Goal: Information Seeking & Learning: Learn about a topic

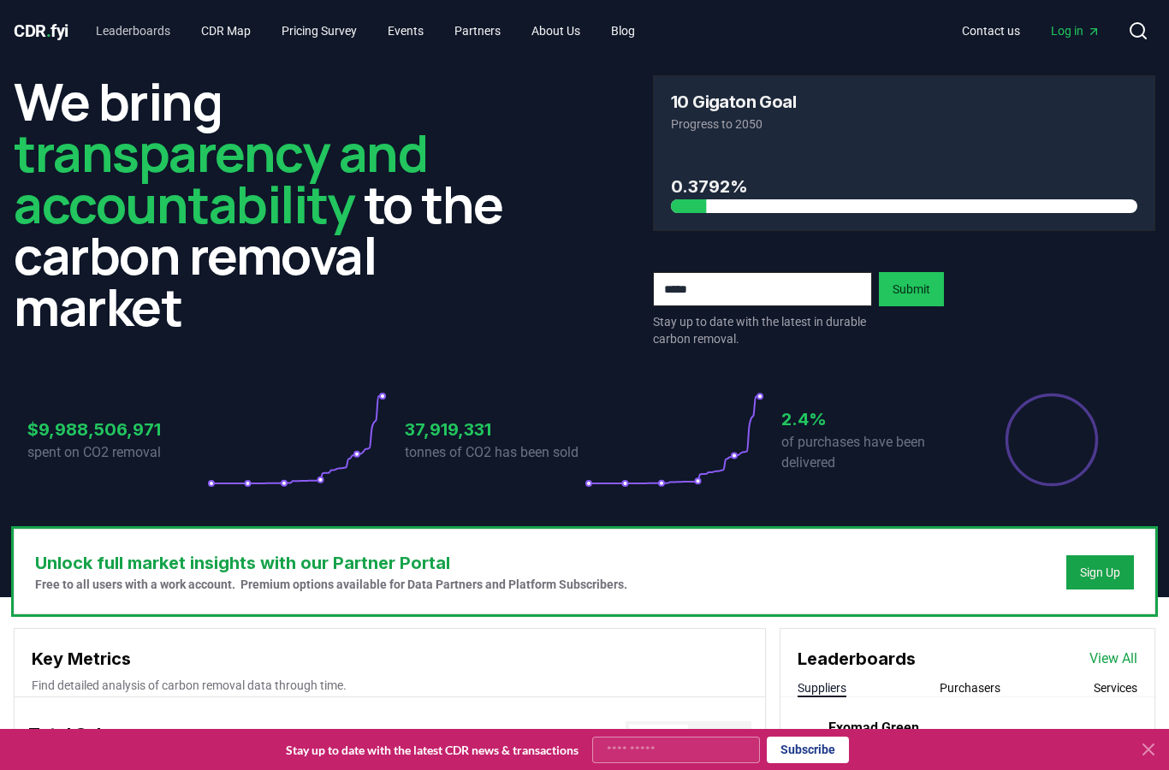
click at [146, 32] on link "Leaderboards" at bounding box center [133, 30] width 102 height 31
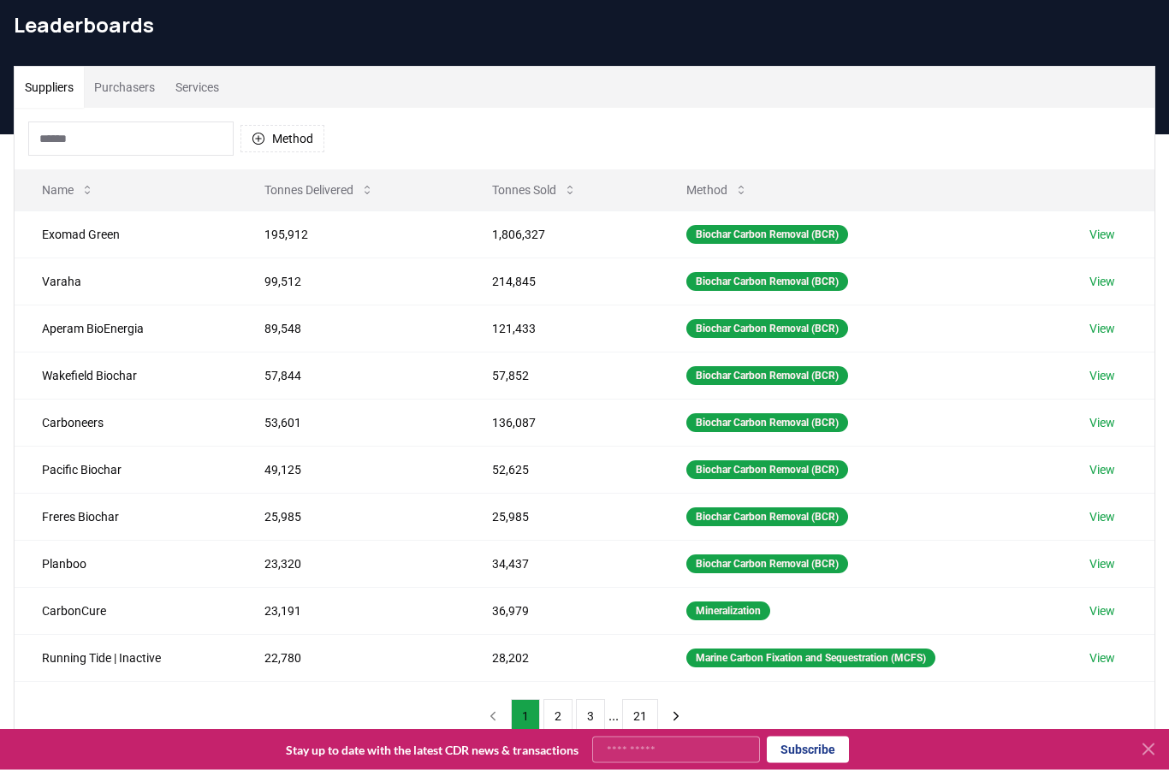
scroll to position [64, 0]
click at [133, 90] on button "Purchasers" at bounding box center [124, 87] width 81 height 41
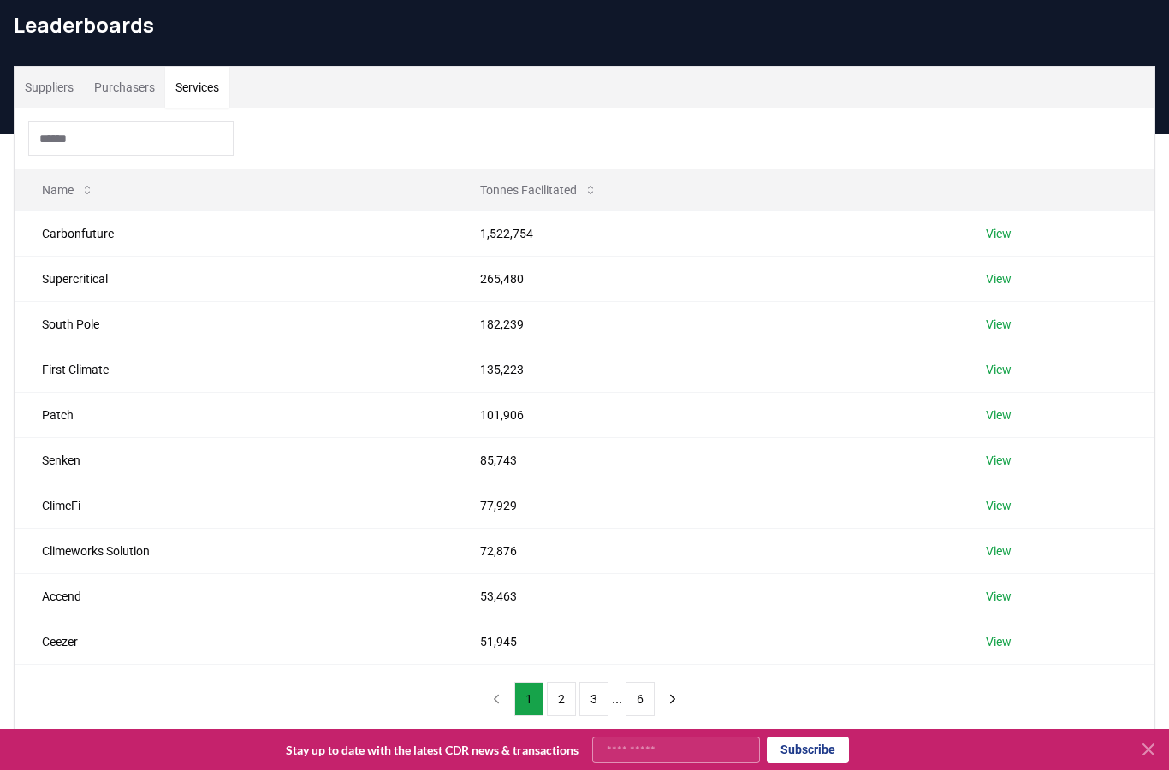
click at [208, 78] on button "Services" at bounding box center [197, 87] width 64 height 41
click at [62, 82] on button "Suppliers" at bounding box center [49, 87] width 69 height 41
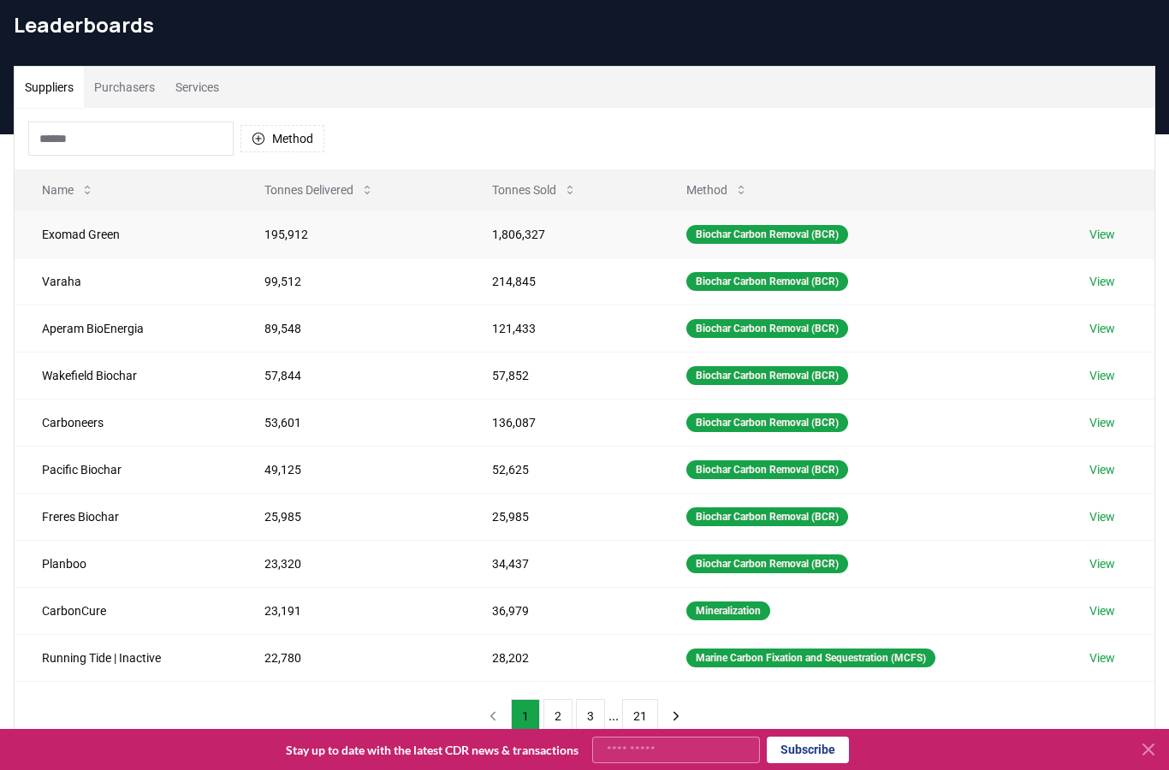
click at [1098, 232] on link "View" at bounding box center [1103, 234] width 26 height 17
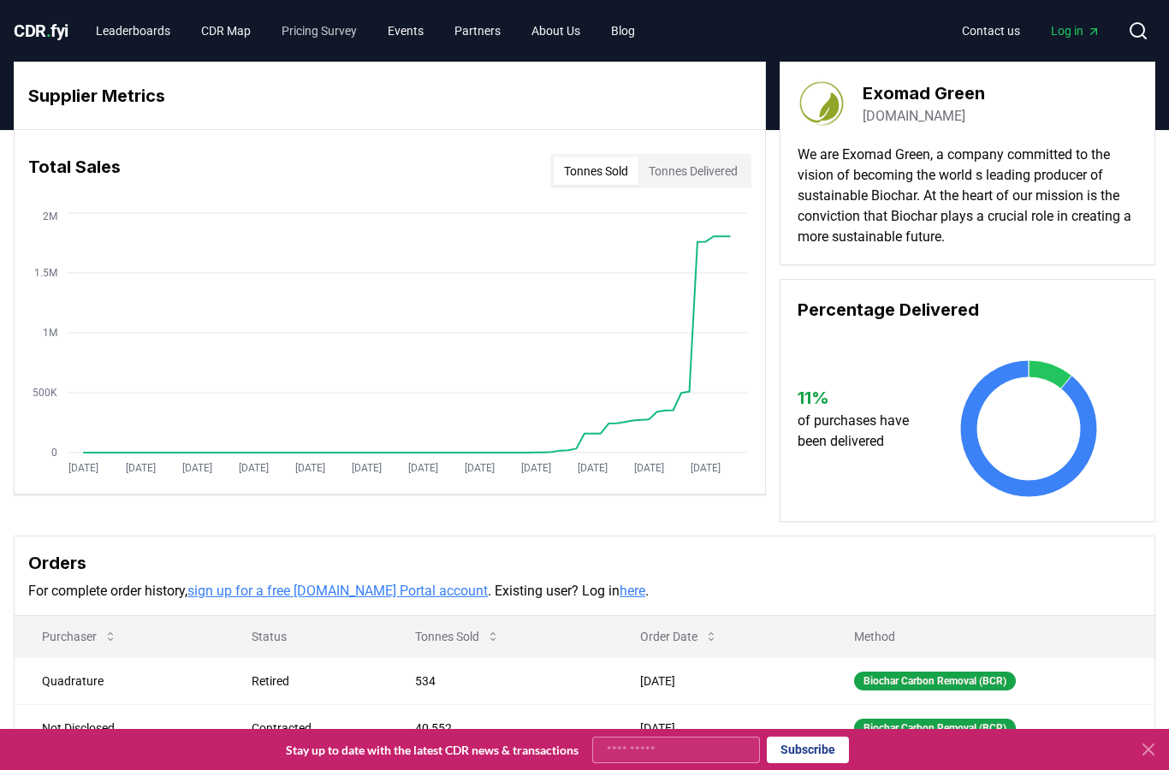
click at [329, 33] on link "Pricing Survey" at bounding box center [319, 30] width 103 height 31
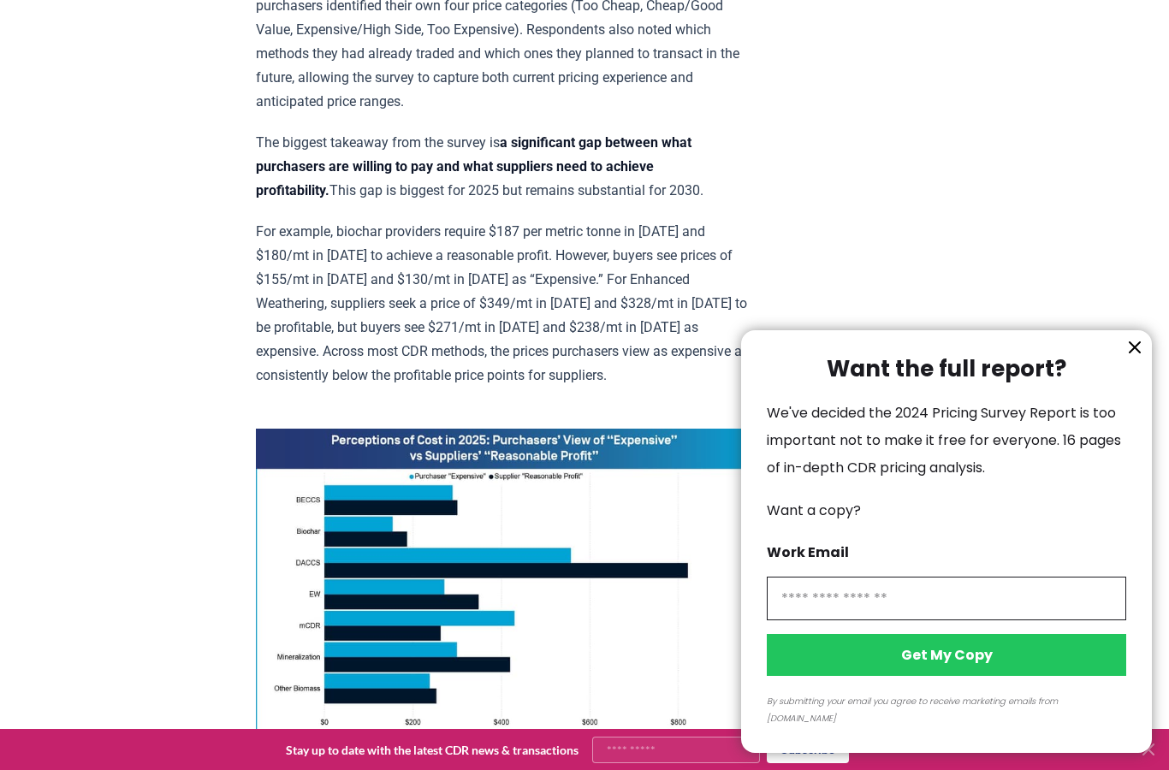
scroll to position [993, 0]
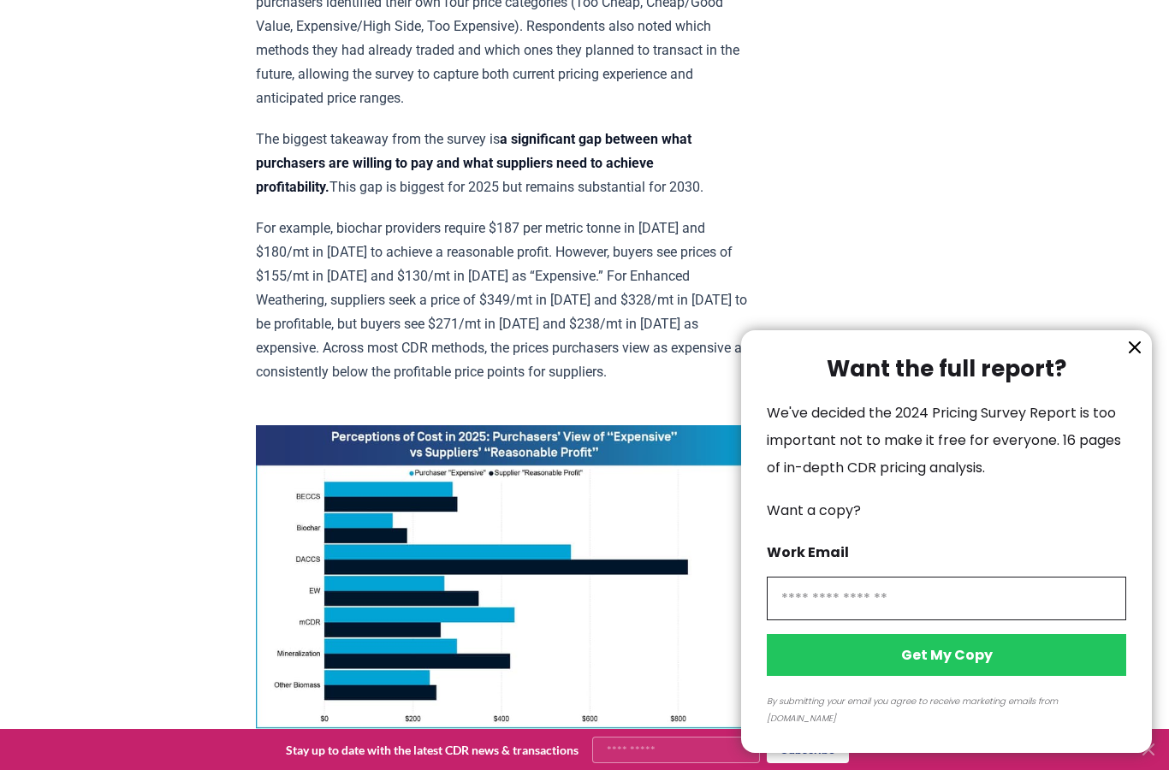
click at [1138, 353] on icon "information" at bounding box center [1135, 347] width 10 height 10
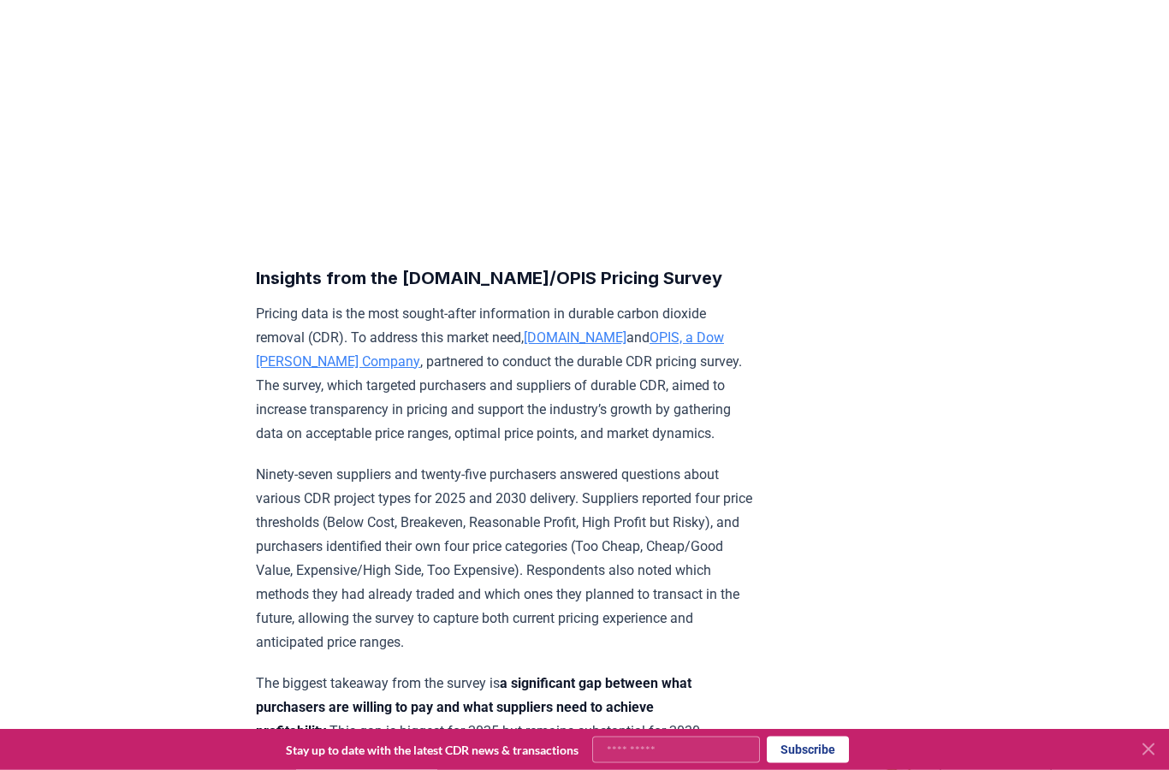
scroll to position [0, 0]
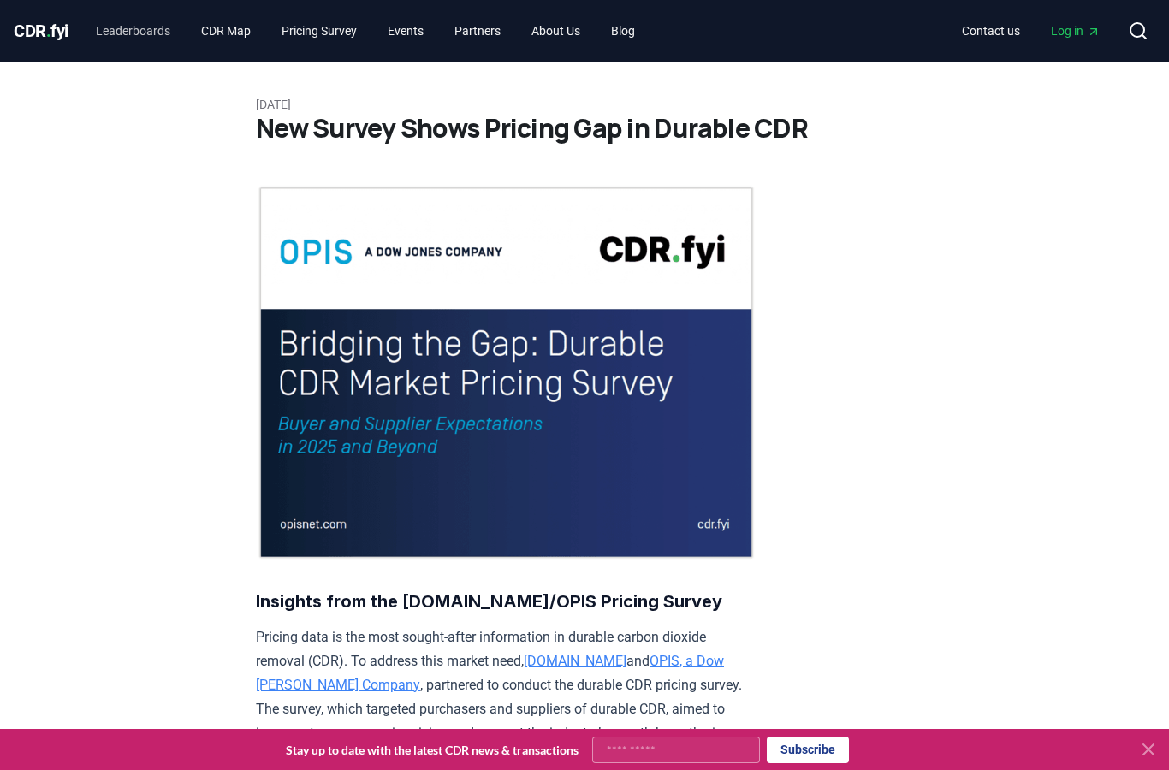
click at [148, 30] on link "Leaderboards" at bounding box center [133, 30] width 102 height 31
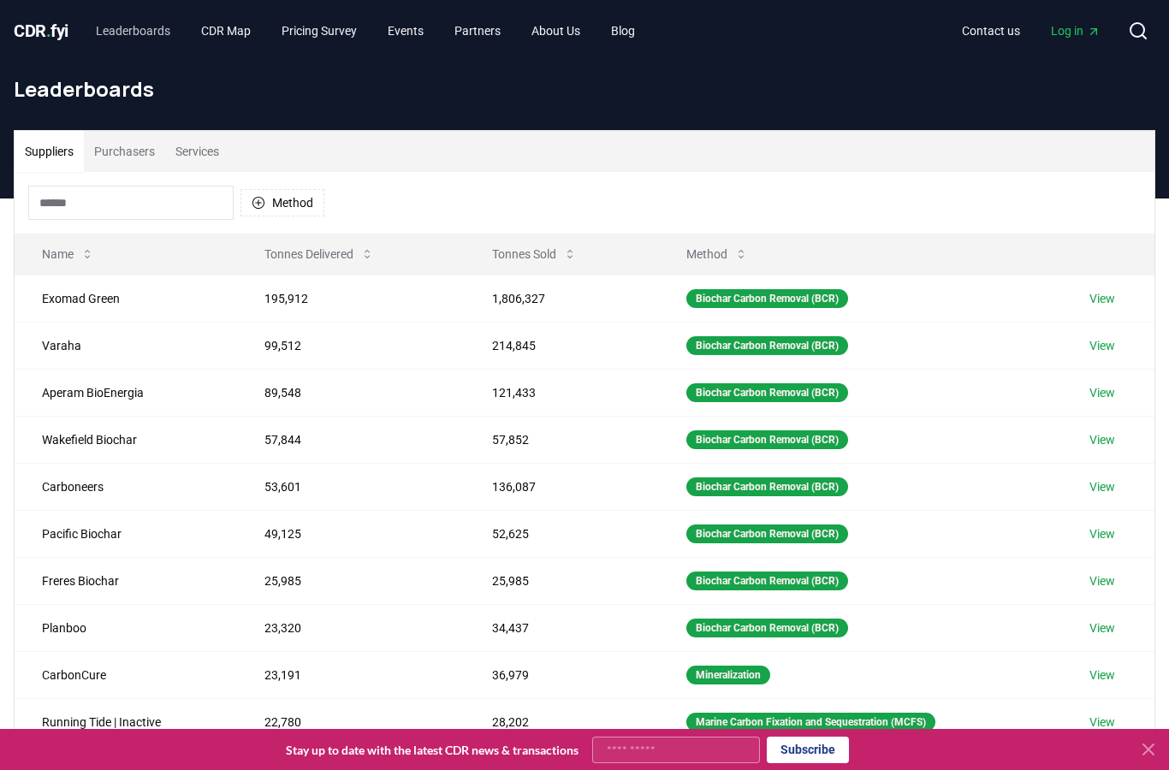
click at [137, 37] on link "Leaderboards" at bounding box center [133, 30] width 102 height 31
click at [43, 27] on span "CDR . fyi" at bounding box center [41, 31] width 55 height 21
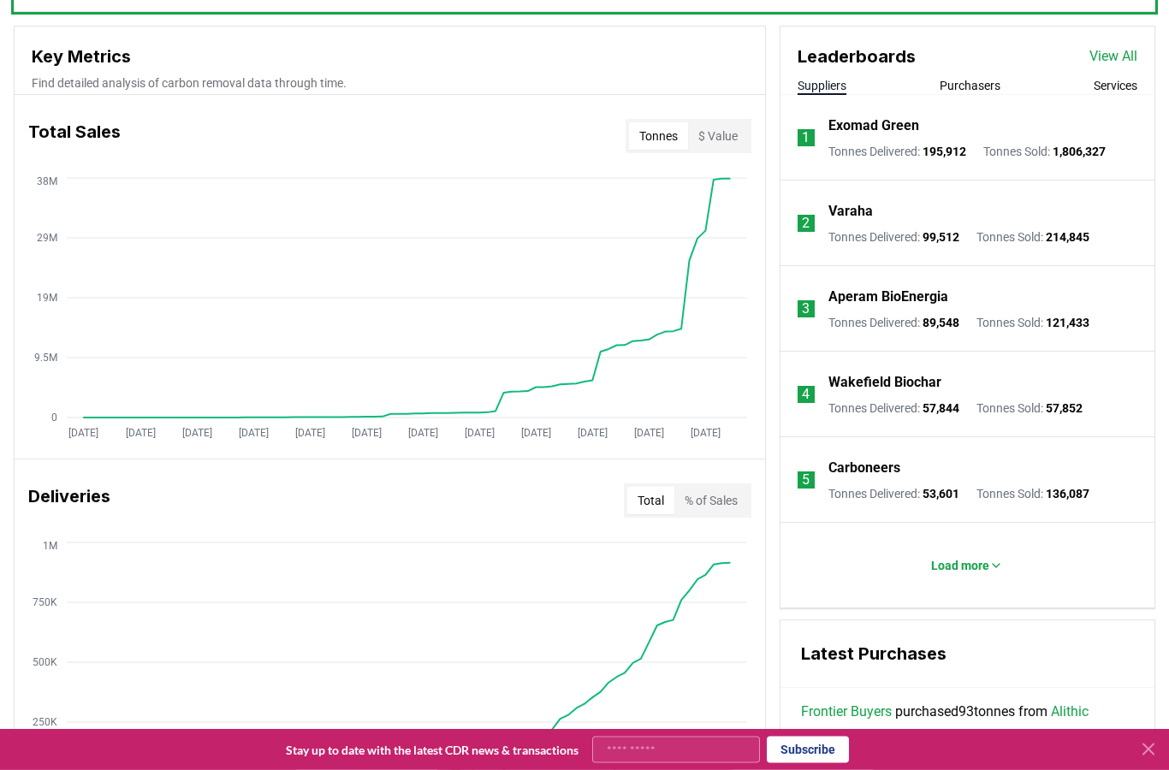
scroll to position [603, 0]
click at [721, 128] on button "$ Value" at bounding box center [718, 135] width 60 height 27
click at [649, 135] on button "Tonnes" at bounding box center [658, 135] width 59 height 27
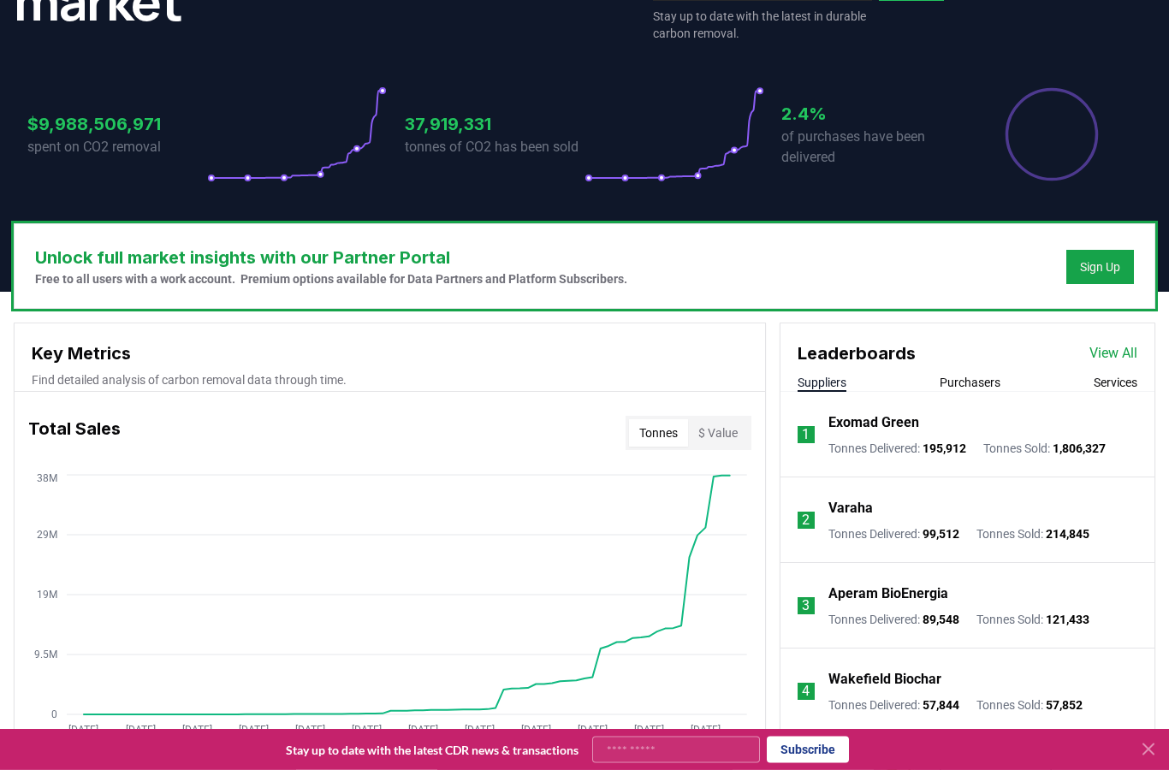
scroll to position [0, 0]
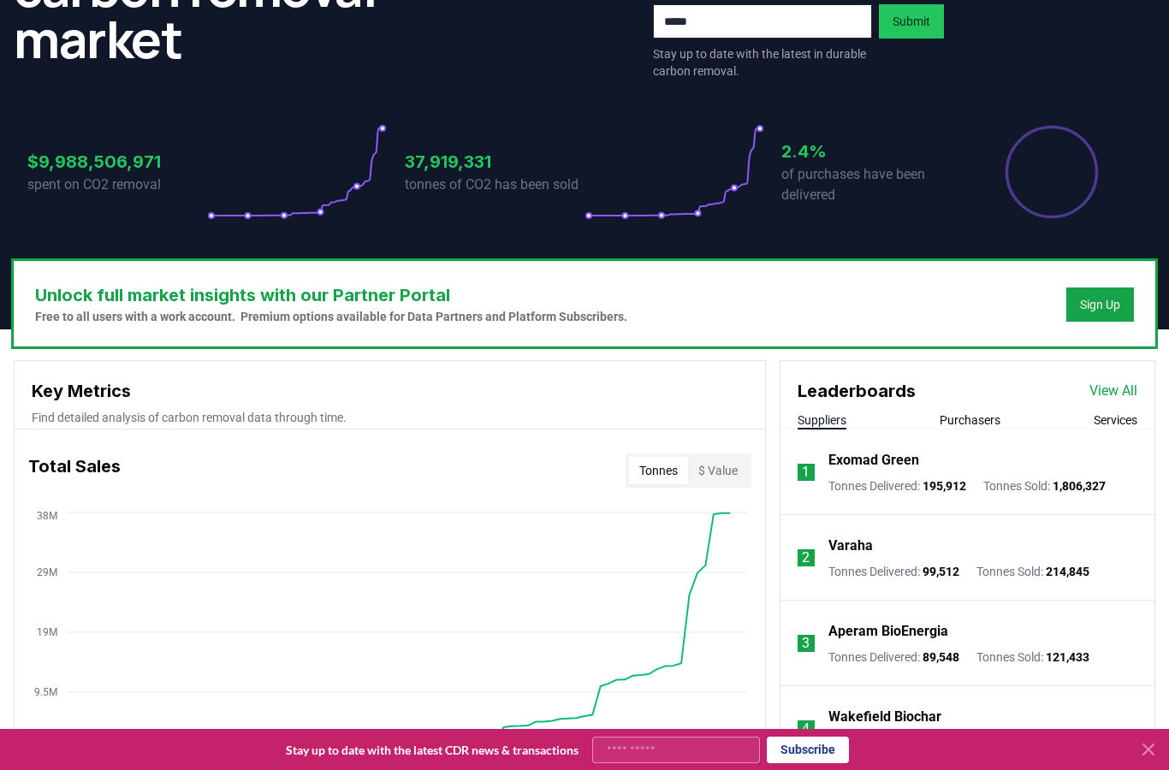
scroll to position [92, 0]
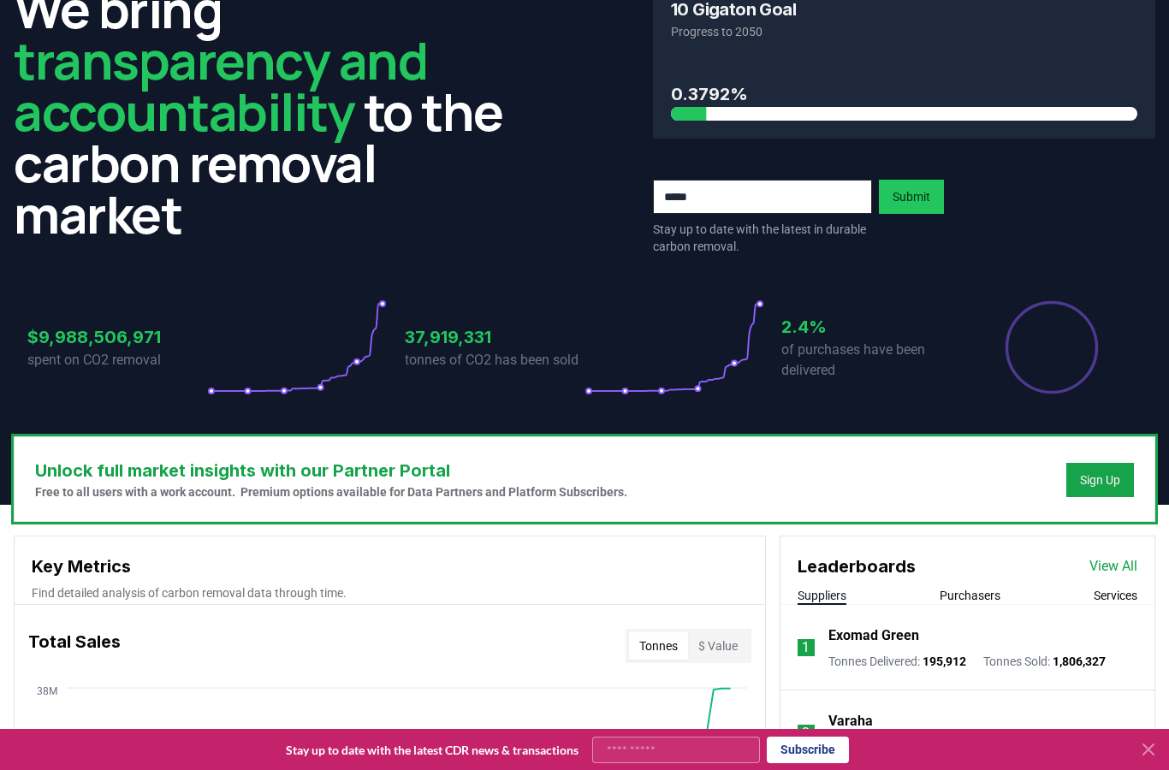
click at [452, 334] on h3 "37,919,331" at bounding box center [495, 337] width 180 height 26
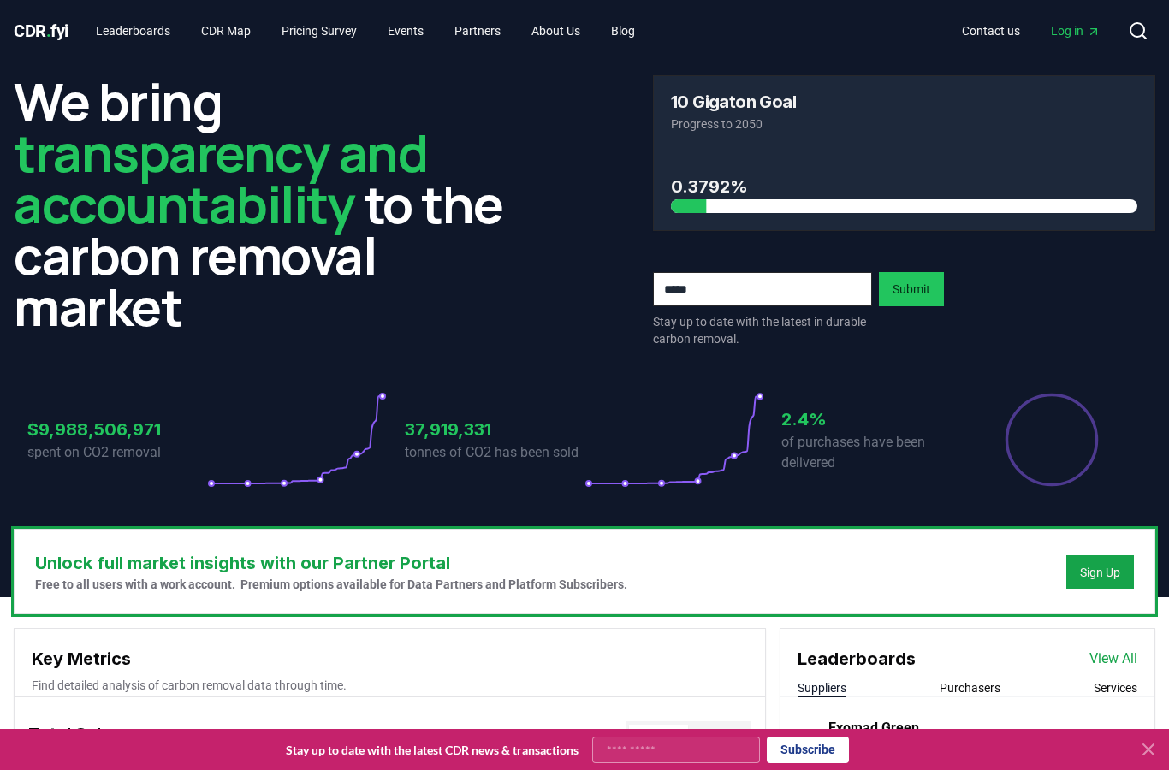
click at [595, 487] on icon at bounding box center [675, 440] width 180 height 96
click at [587, 486] on circle at bounding box center [588, 483] width 5 height 5
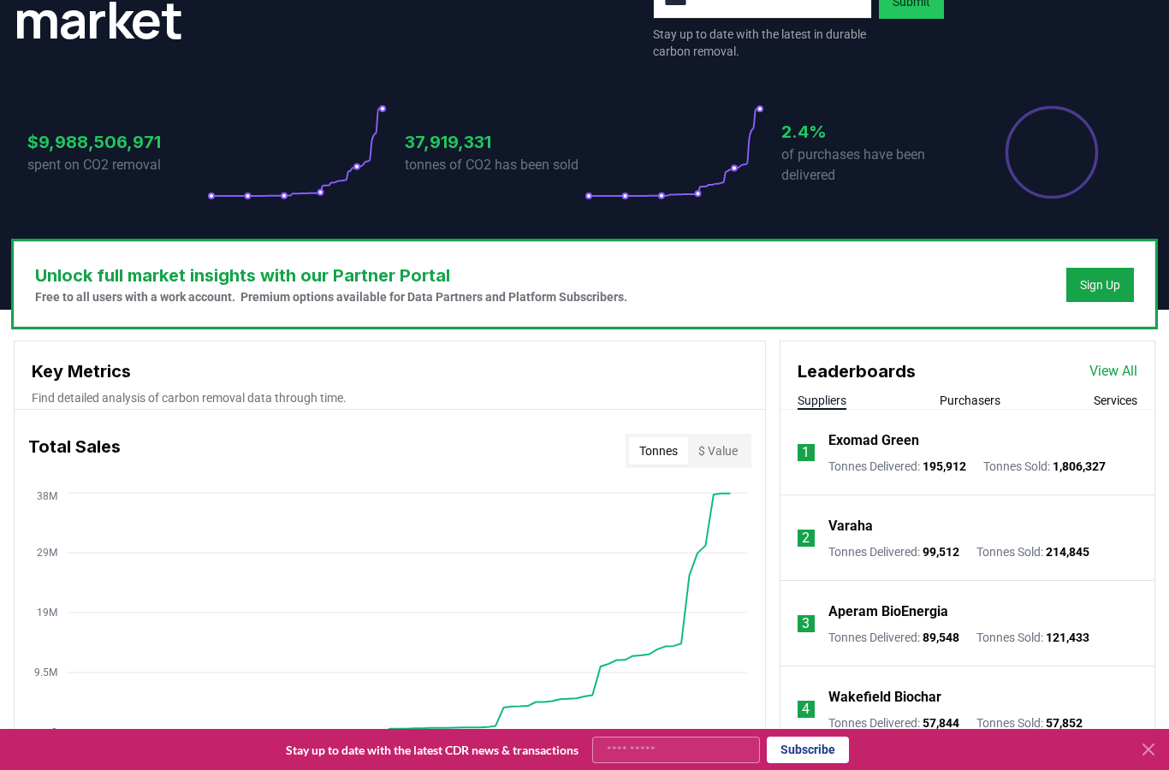
scroll to position [356, 0]
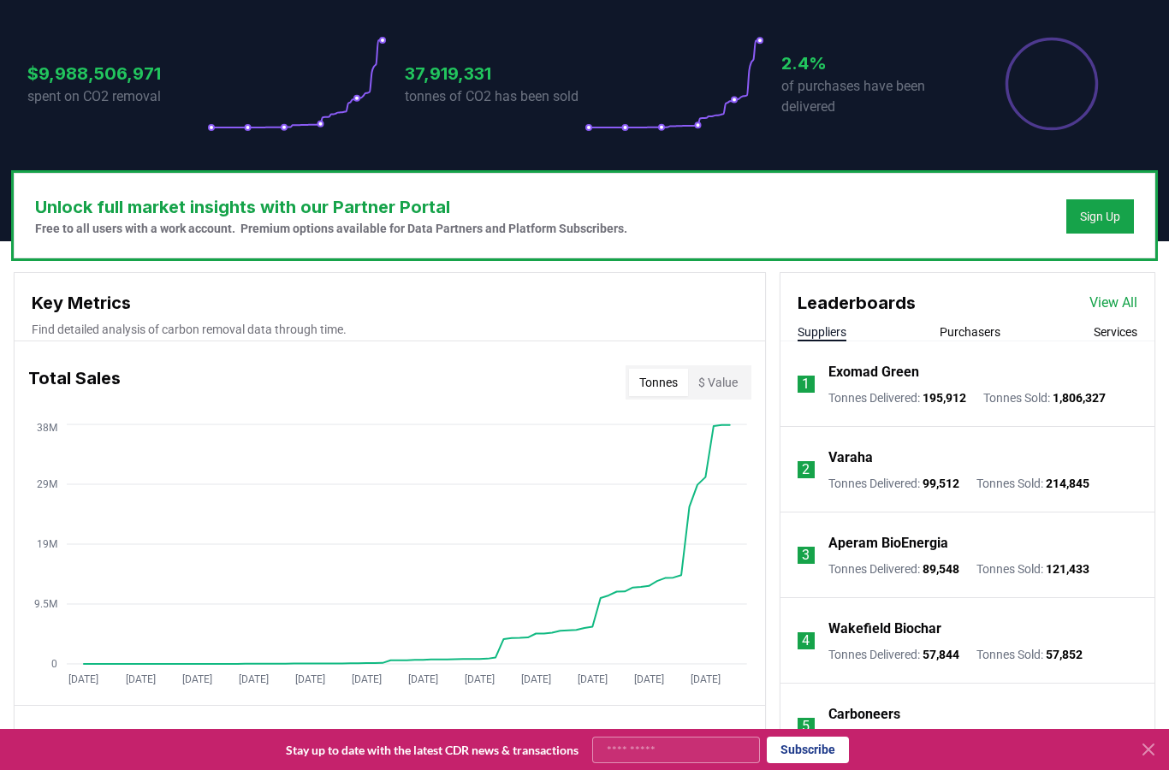
click at [972, 336] on button "Purchasers" at bounding box center [970, 332] width 61 height 17
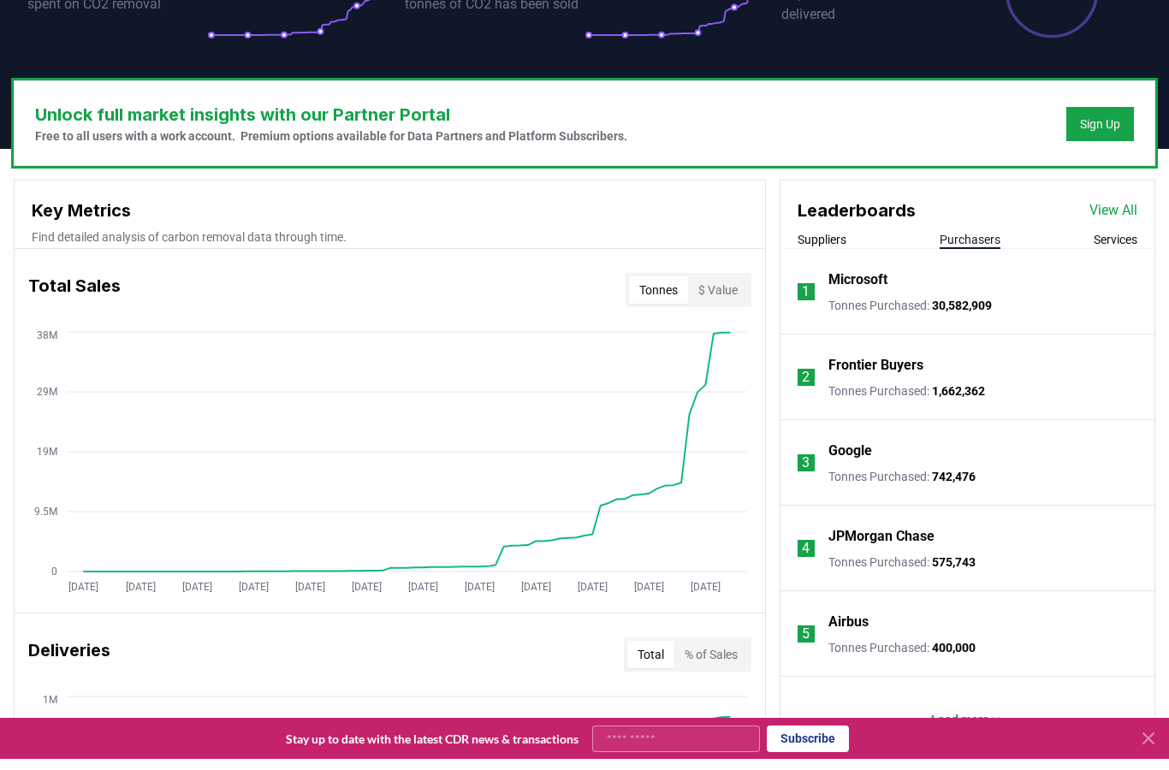
scroll to position [449, 0]
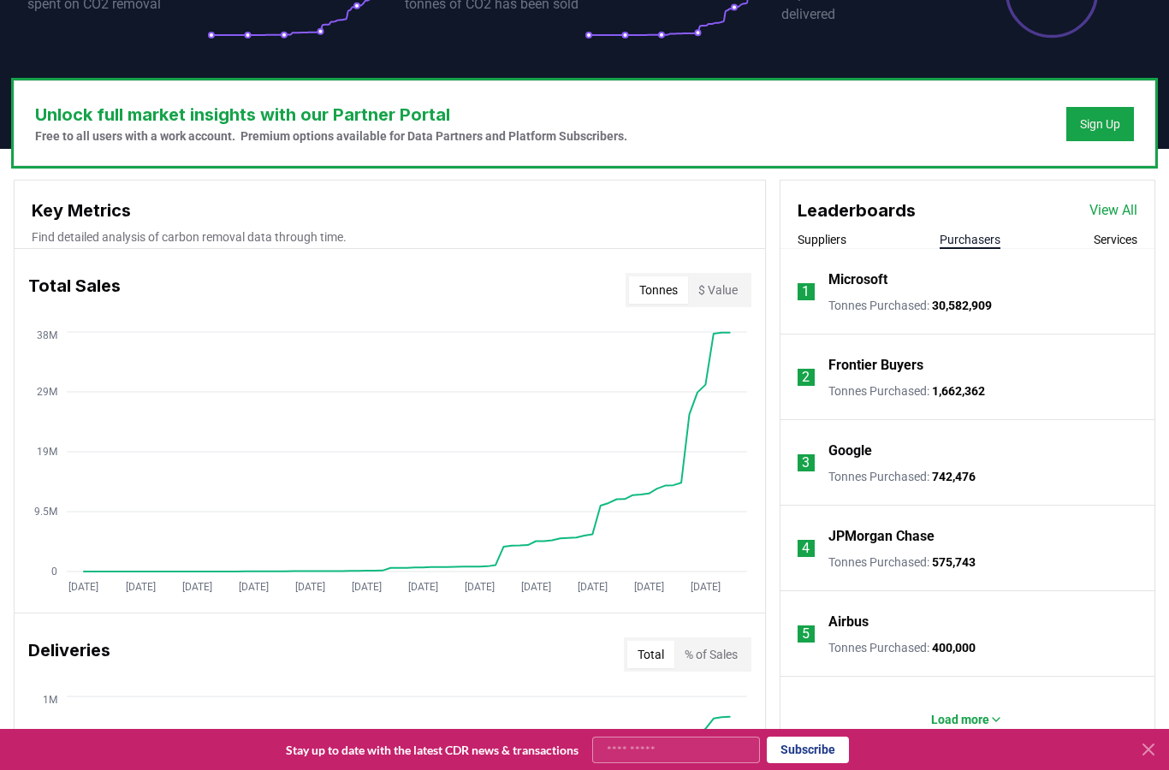
click at [1117, 234] on button "Services" at bounding box center [1116, 239] width 44 height 17
click at [816, 241] on button "Suppliers" at bounding box center [822, 239] width 49 height 17
click at [973, 242] on button "Purchasers" at bounding box center [970, 239] width 61 height 17
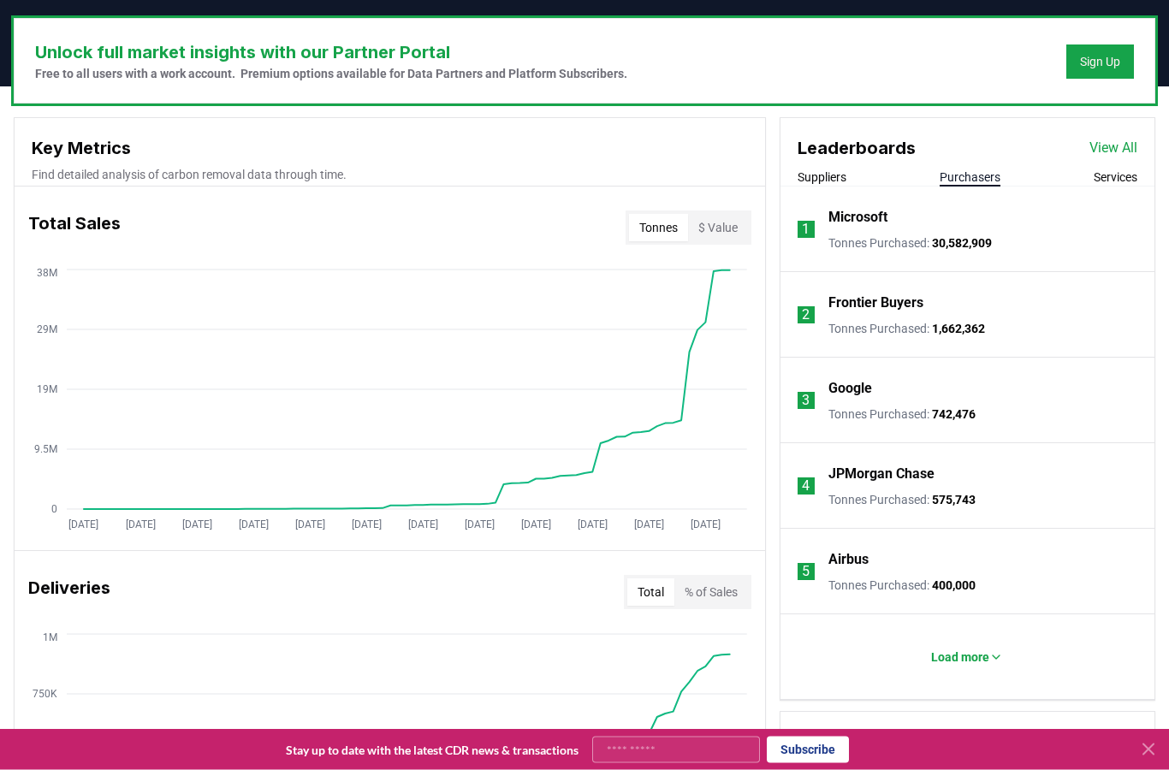
scroll to position [511, 0]
click at [965, 658] on p "Load more" at bounding box center [960, 657] width 58 height 17
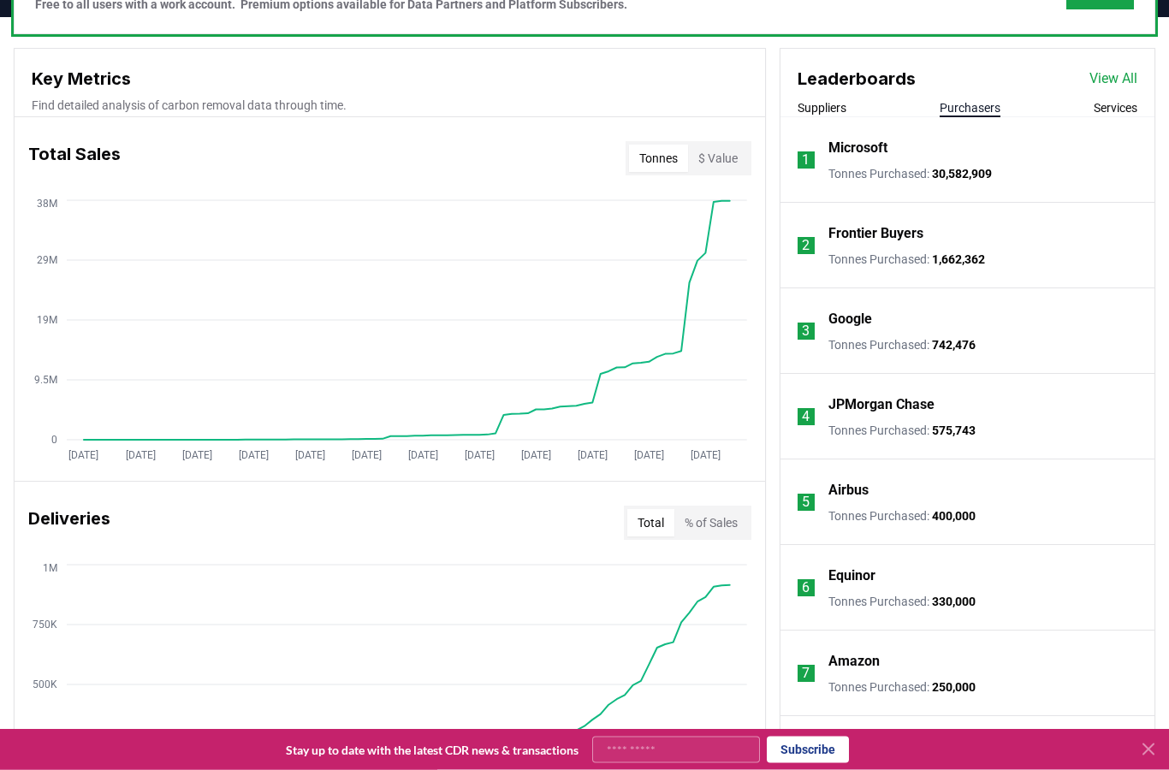
scroll to position [580, 0]
click at [729, 159] on button "$ Value" at bounding box center [718, 158] width 60 height 27
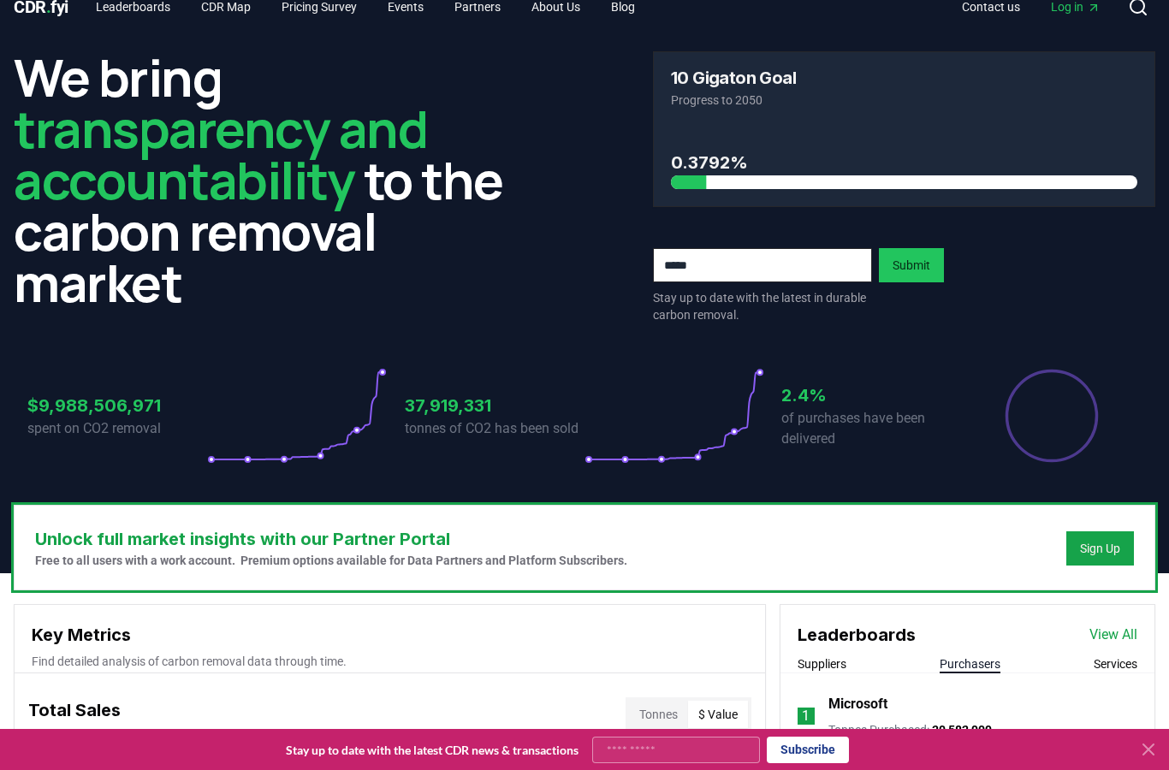
scroll to position [0, 0]
